Goal: Task Accomplishment & Management: Use online tool/utility

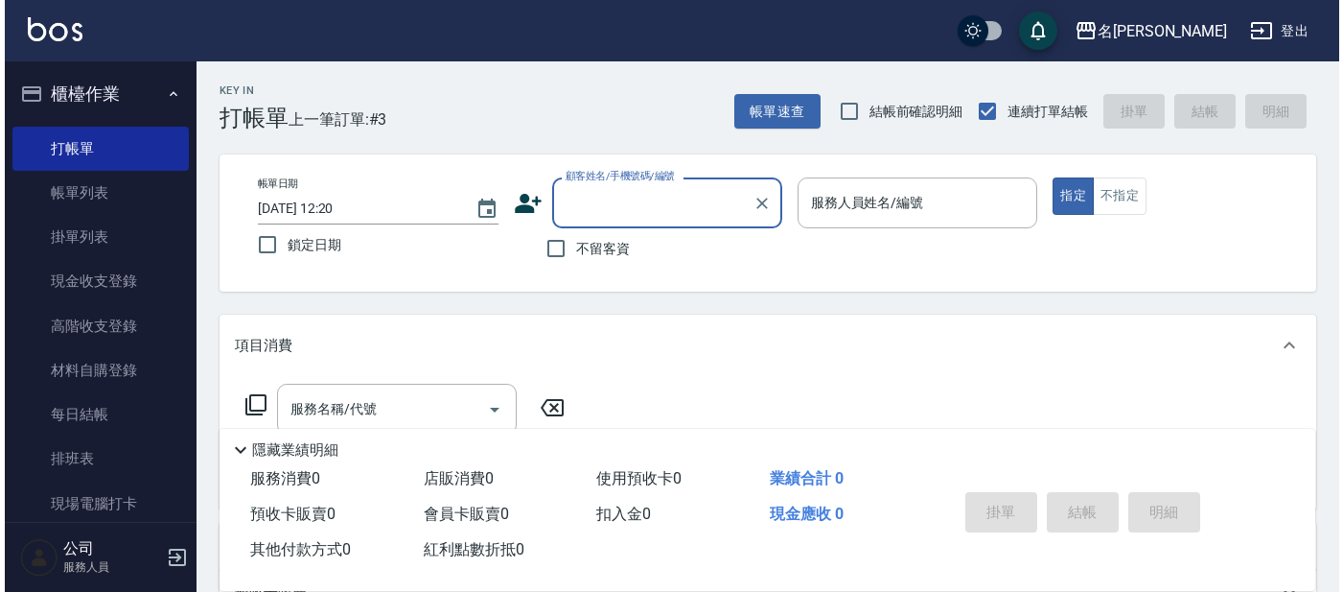
scroll to position [119, 0]
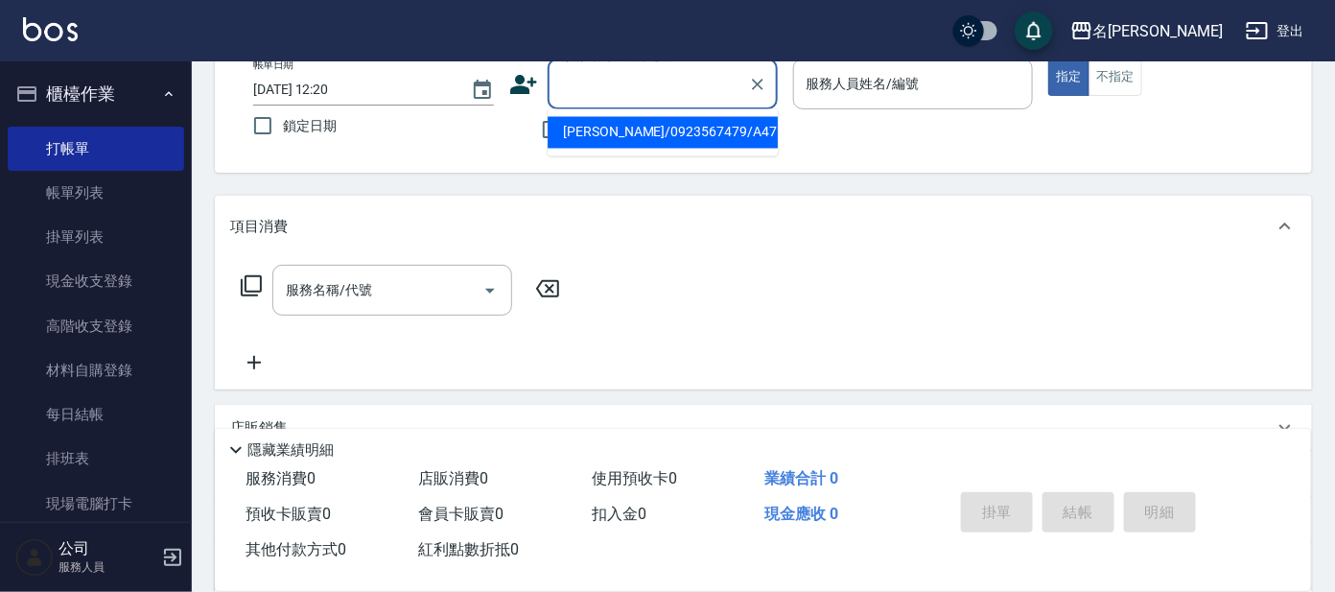
click at [635, 82] on input "顧客姓名/手機號碼/編號" at bounding box center [648, 84] width 184 height 34
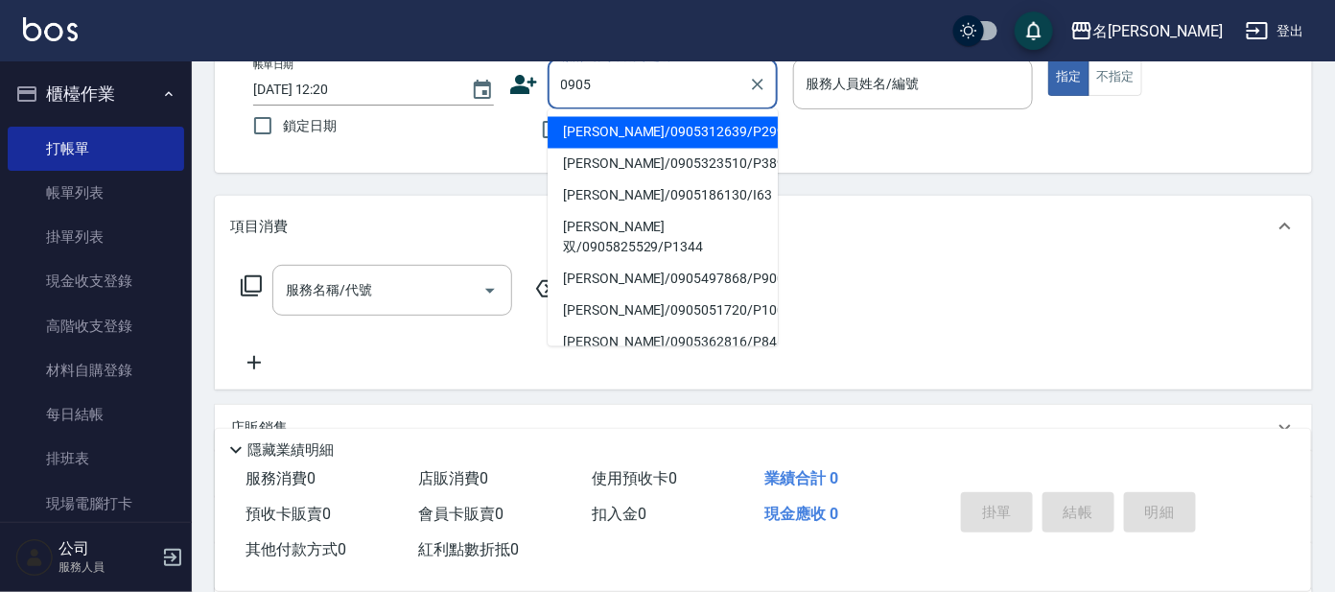
click at [733, 127] on li "[PERSON_NAME]/0905312639/P2997" at bounding box center [662, 133] width 230 height 32
type input "[PERSON_NAME]/0905312639/P2997"
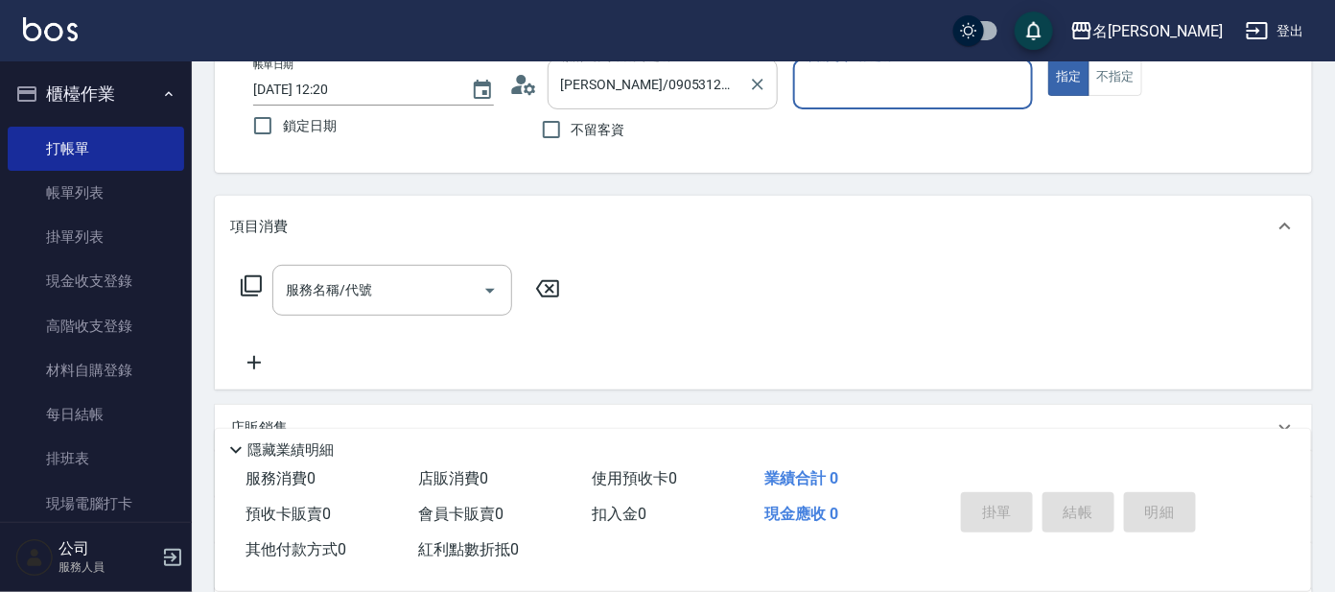
click at [726, 92] on input "[PERSON_NAME]/0905312639/P2997" at bounding box center [648, 84] width 184 height 34
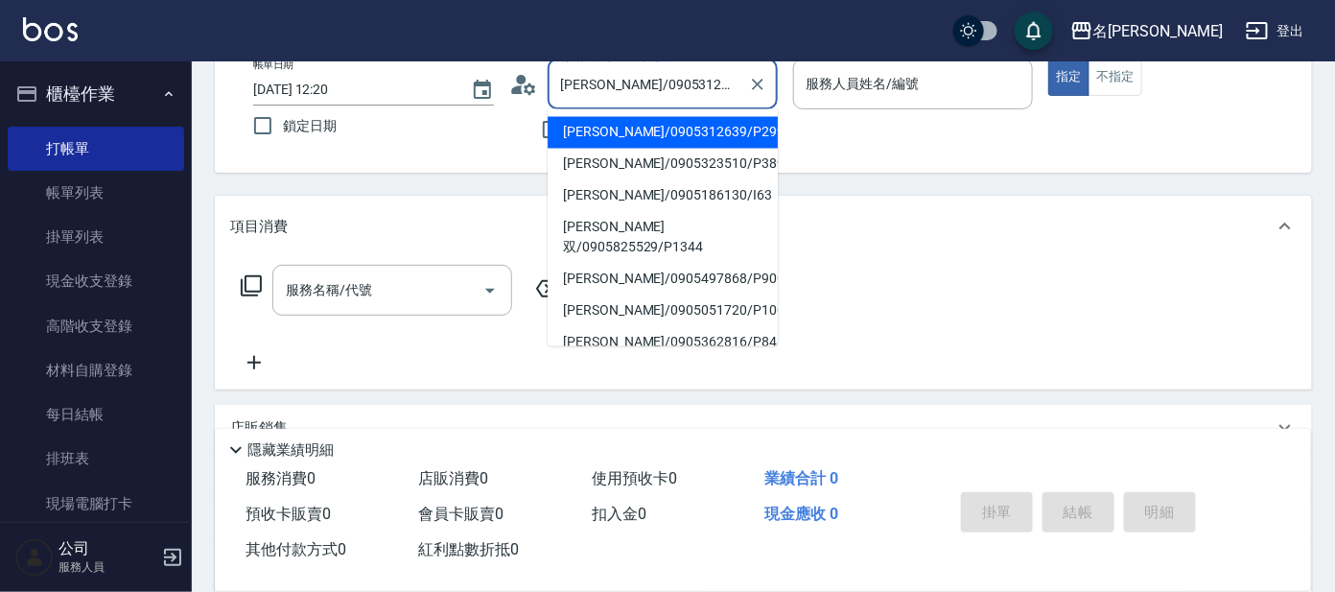
click at [719, 132] on li "[PERSON_NAME]/0905312639/P2997" at bounding box center [662, 133] width 230 height 32
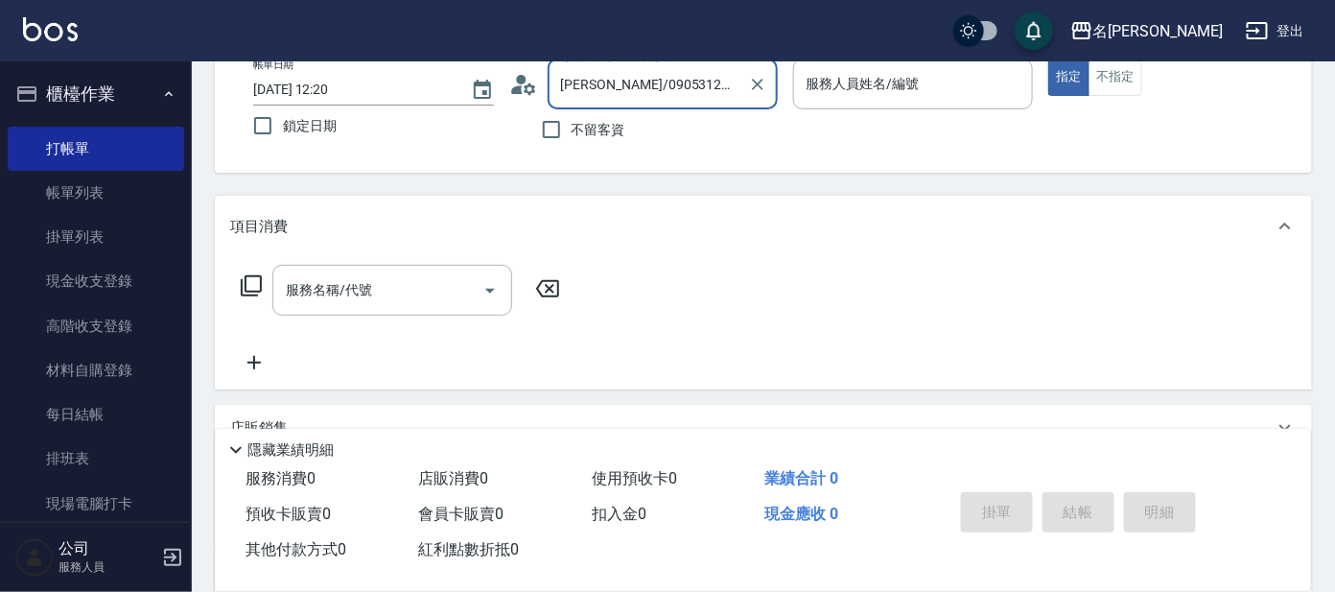
click at [252, 278] on icon at bounding box center [251, 285] width 23 height 23
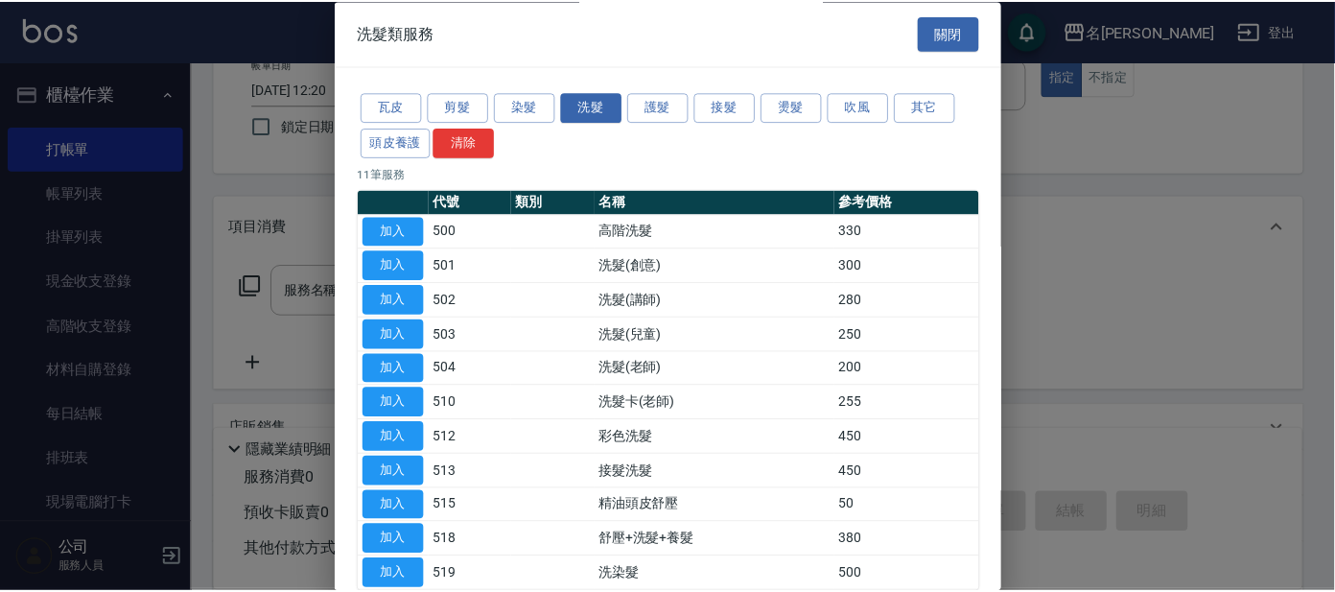
scroll to position [105, 0]
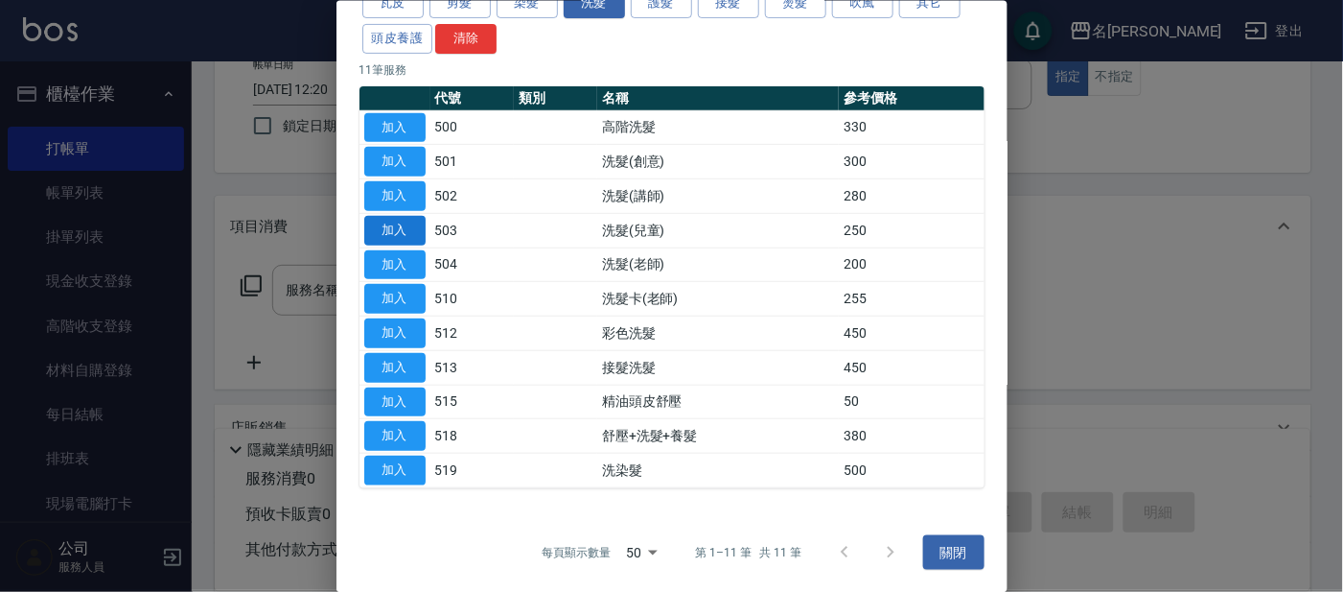
click at [387, 226] on button "加入" at bounding box center [394, 230] width 61 height 30
type input "洗髮(兒童)(503)"
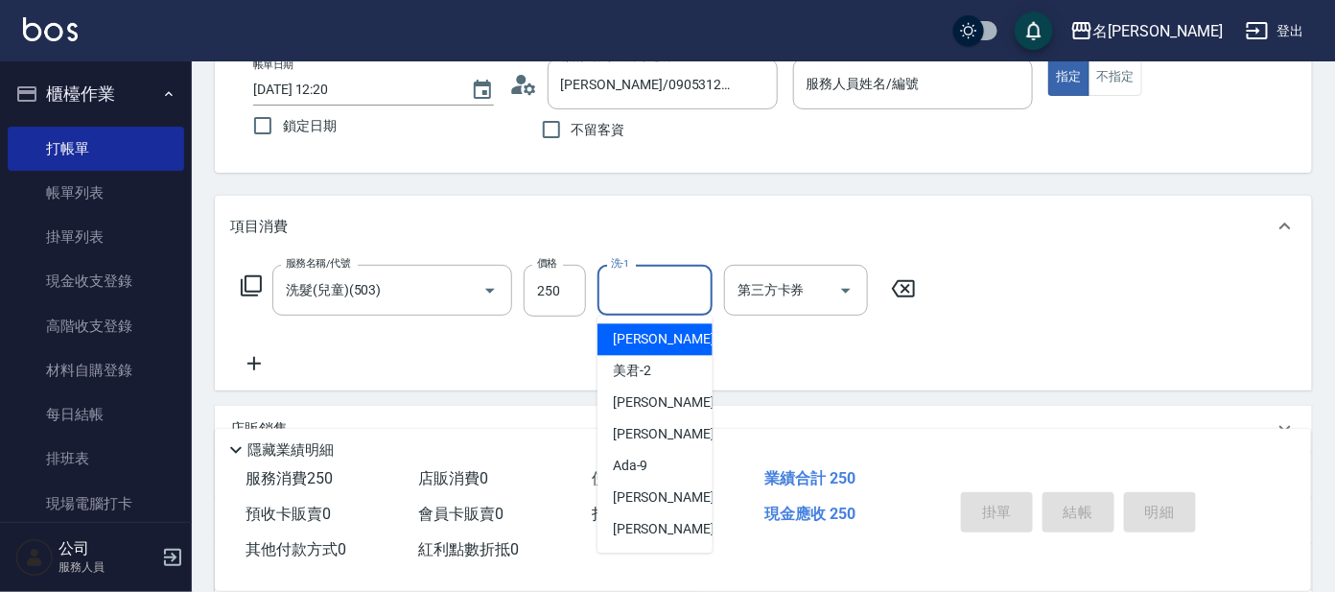
click at [685, 284] on input "洗-1" at bounding box center [655, 290] width 98 height 34
type input "12"
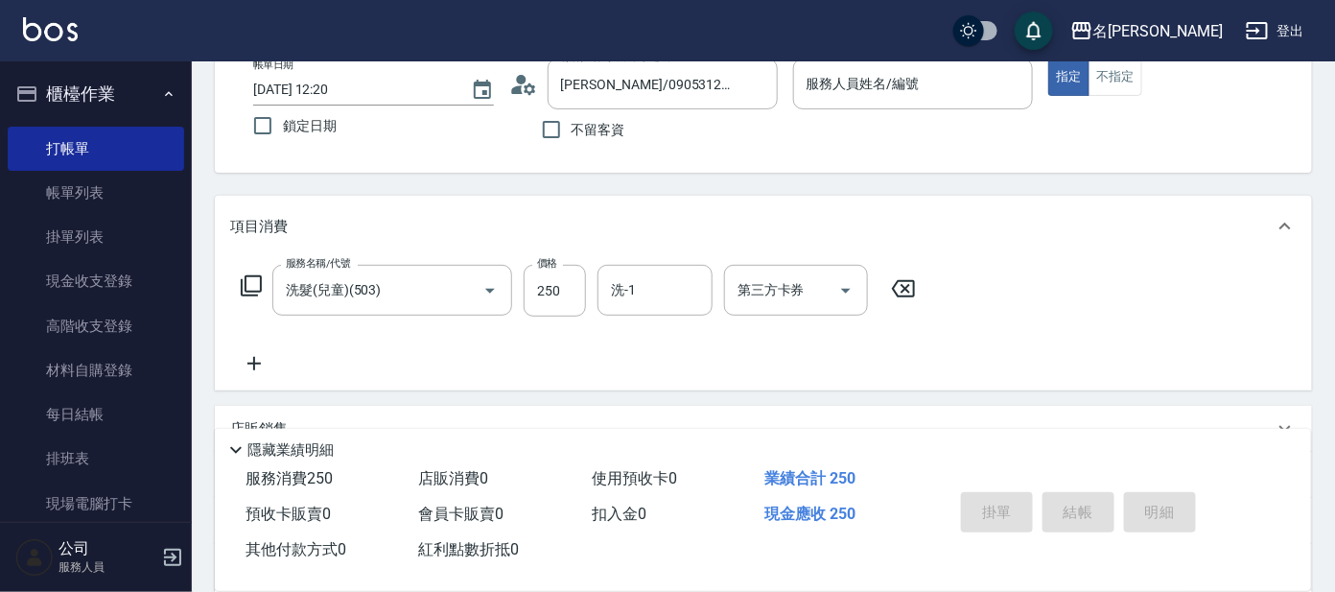
click at [243, 279] on icon at bounding box center [251, 285] width 23 height 23
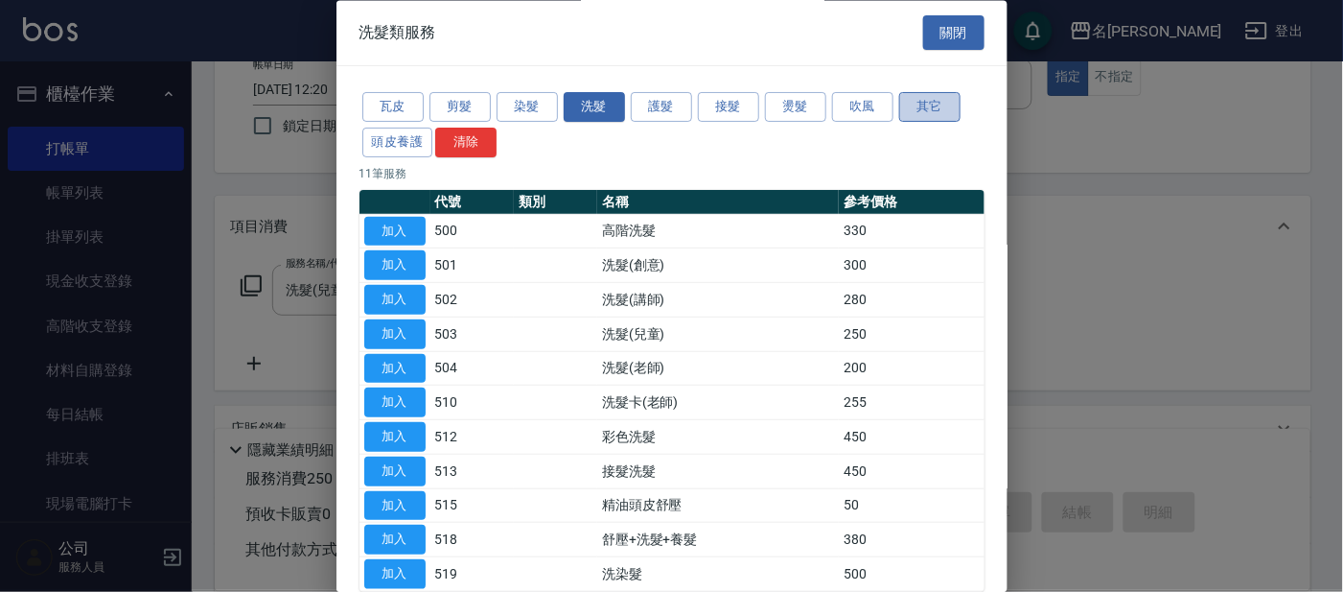
click at [948, 93] on button "其它" at bounding box center [929, 108] width 61 height 30
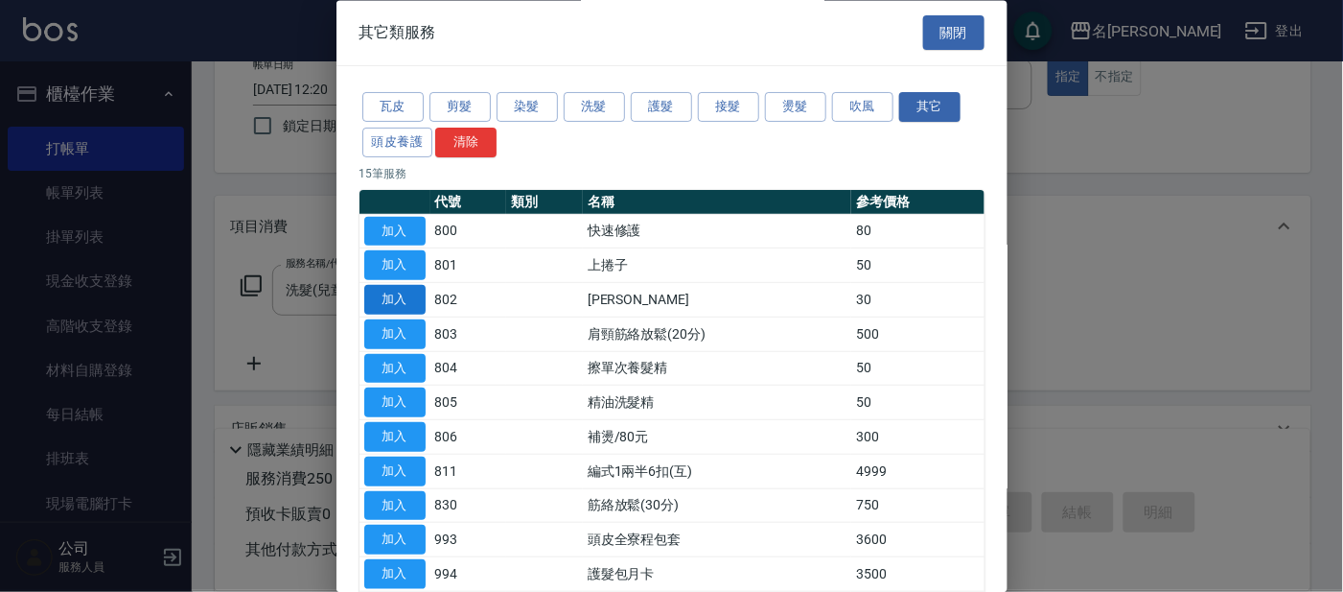
click at [410, 300] on button "加入" at bounding box center [394, 301] width 61 height 30
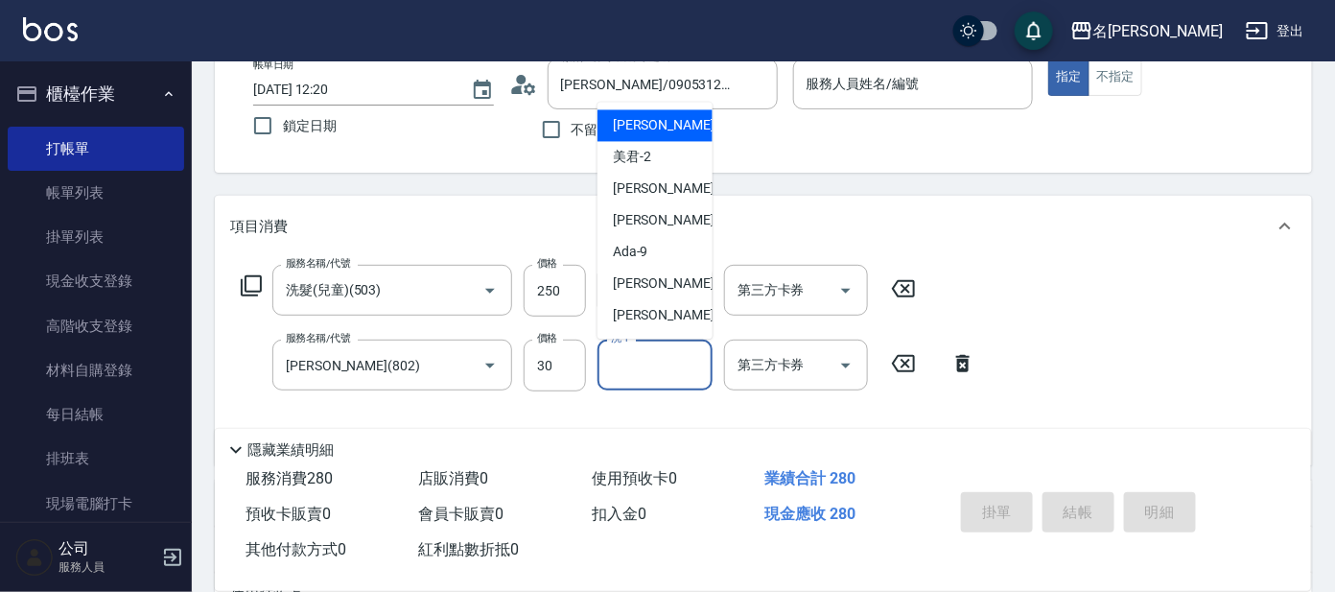
click at [620, 372] on input "洗-1" at bounding box center [655, 365] width 98 height 34
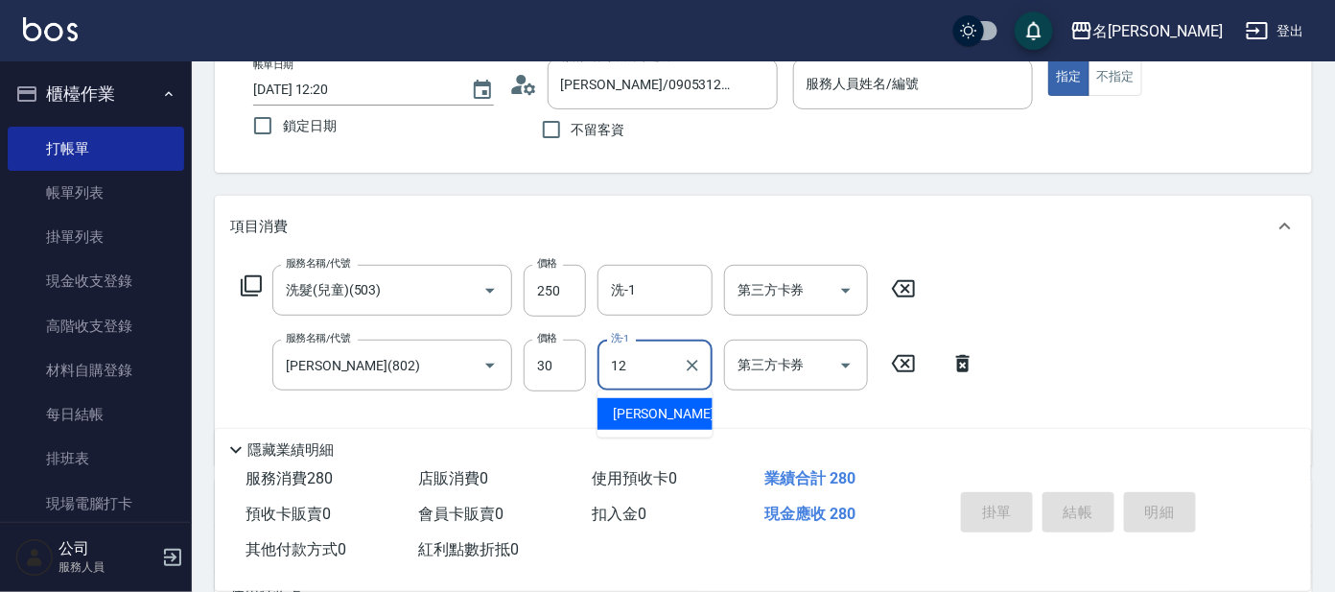
drag, startPoint x: 681, startPoint y: 405, endPoint x: 947, endPoint y: 419, distance: 266.9
click at [681, 404] on div "云潔 -12" at bounding box center [654, 414] width 115 height 32
type input "云潔-12"
click at [956, 94] on input "服務人員姓名/編號" at bounding box center [913, 84] width 223 height 34
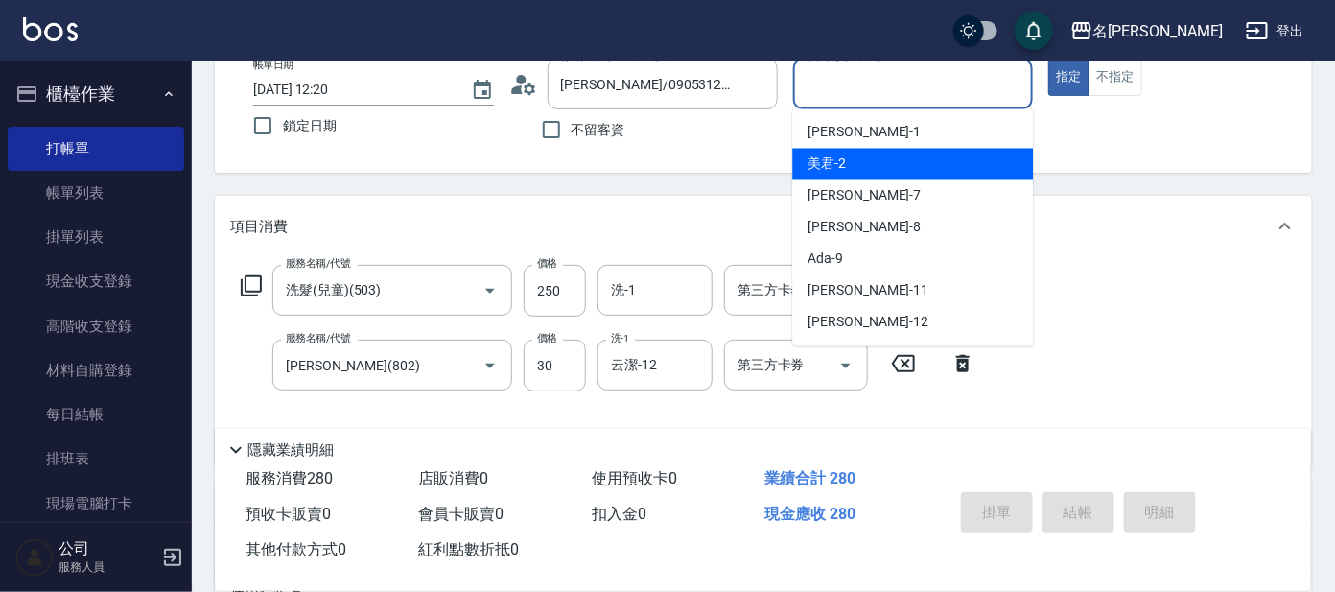
click at [941, 161] on div "美君 -2" at bounding box center [912, 165] width 241 height 32
type input "美君-2"
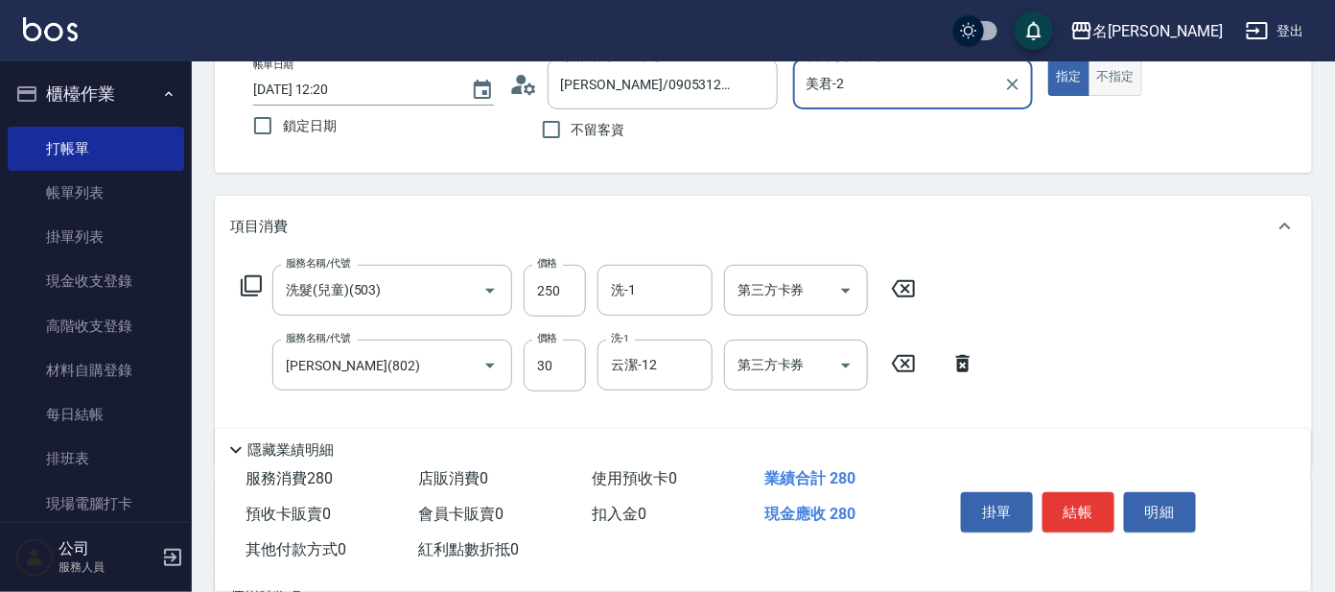
click at [1110, 61] on button "不指定" at bounding box center [1115, 76] width 54 height 37
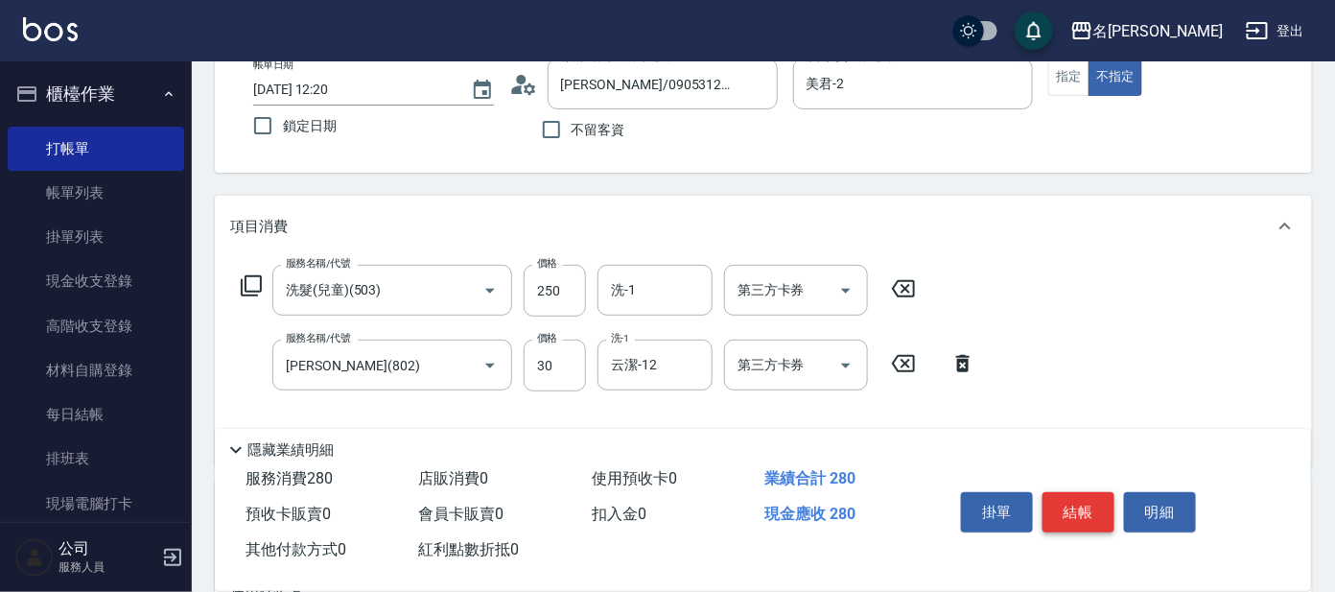
click at [1069, 499] on button "結帳" at bounding box center [1078, 512] width 72 height 40
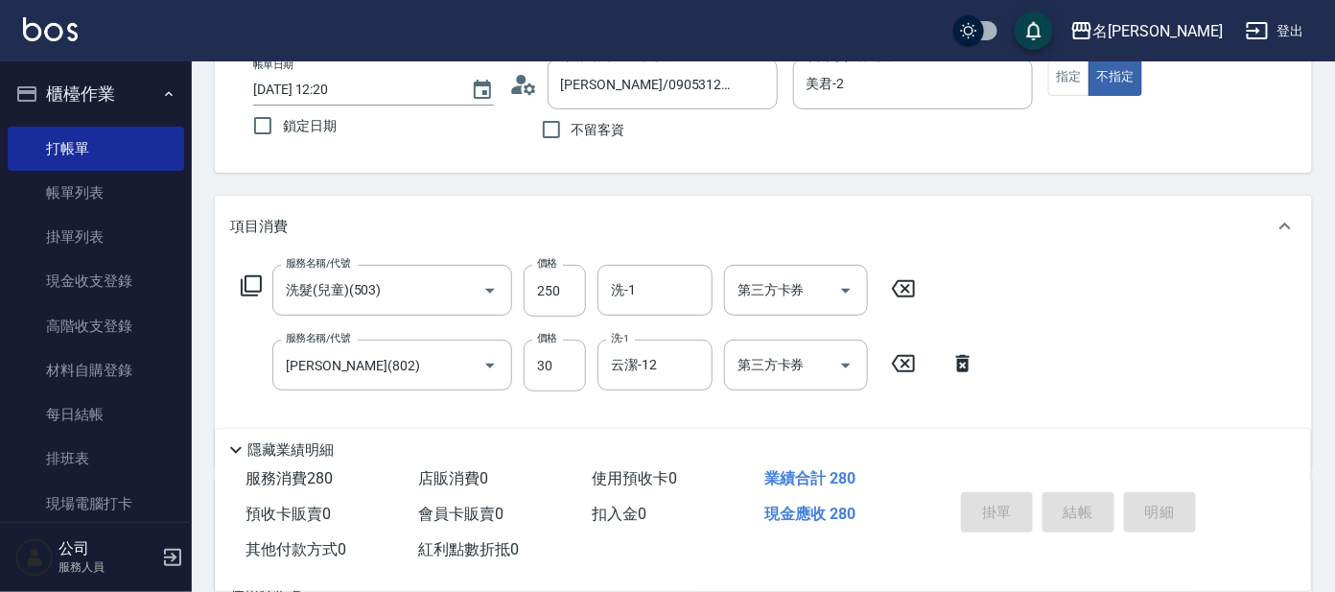
type input "[DATE] 13:22"
